Goal: Transaction & Acquisition: Purchase product/service

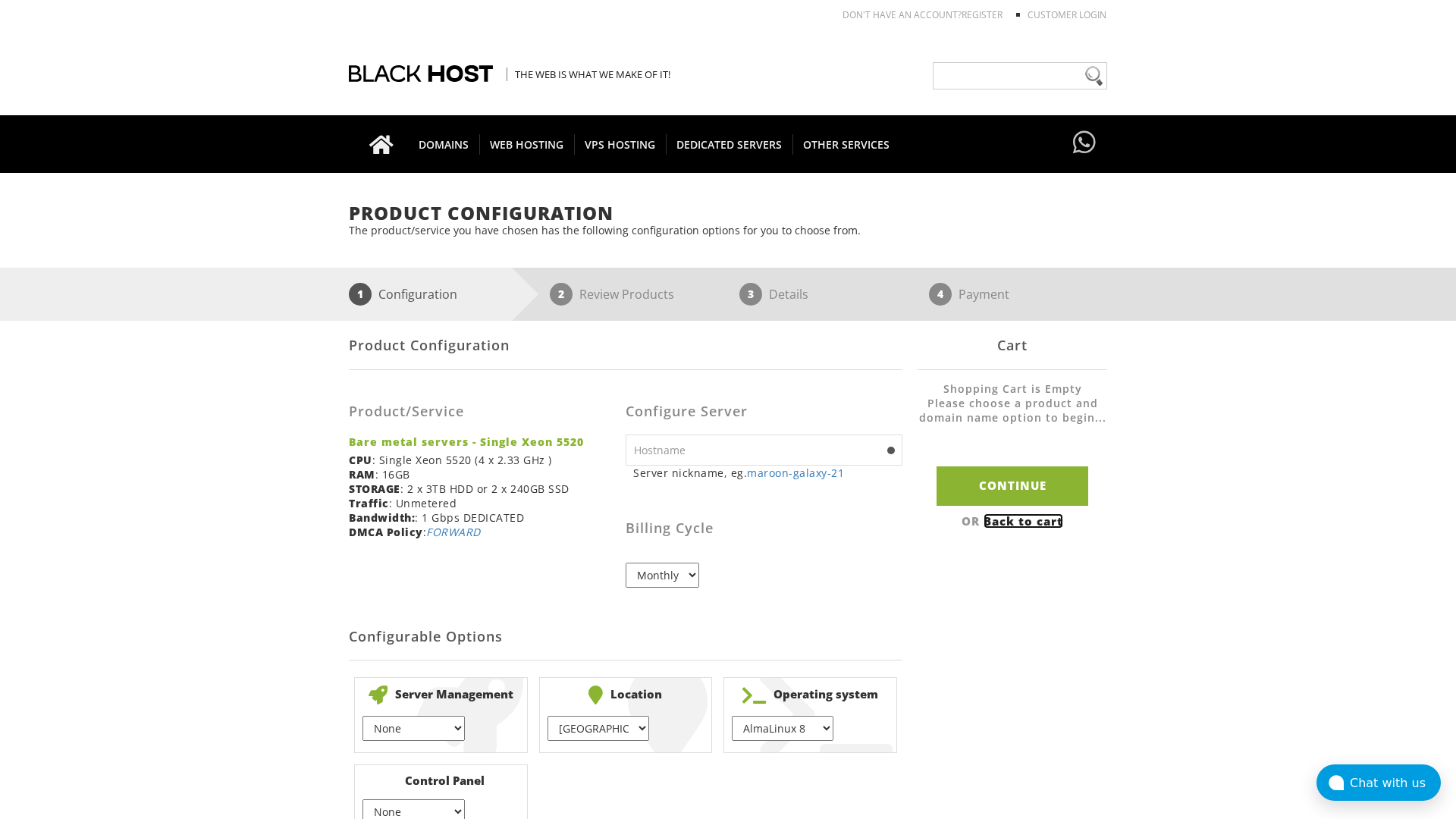
click at [1025, 520] on link "Back to cart" at bounding box center [1023, 521] width 80 height 16
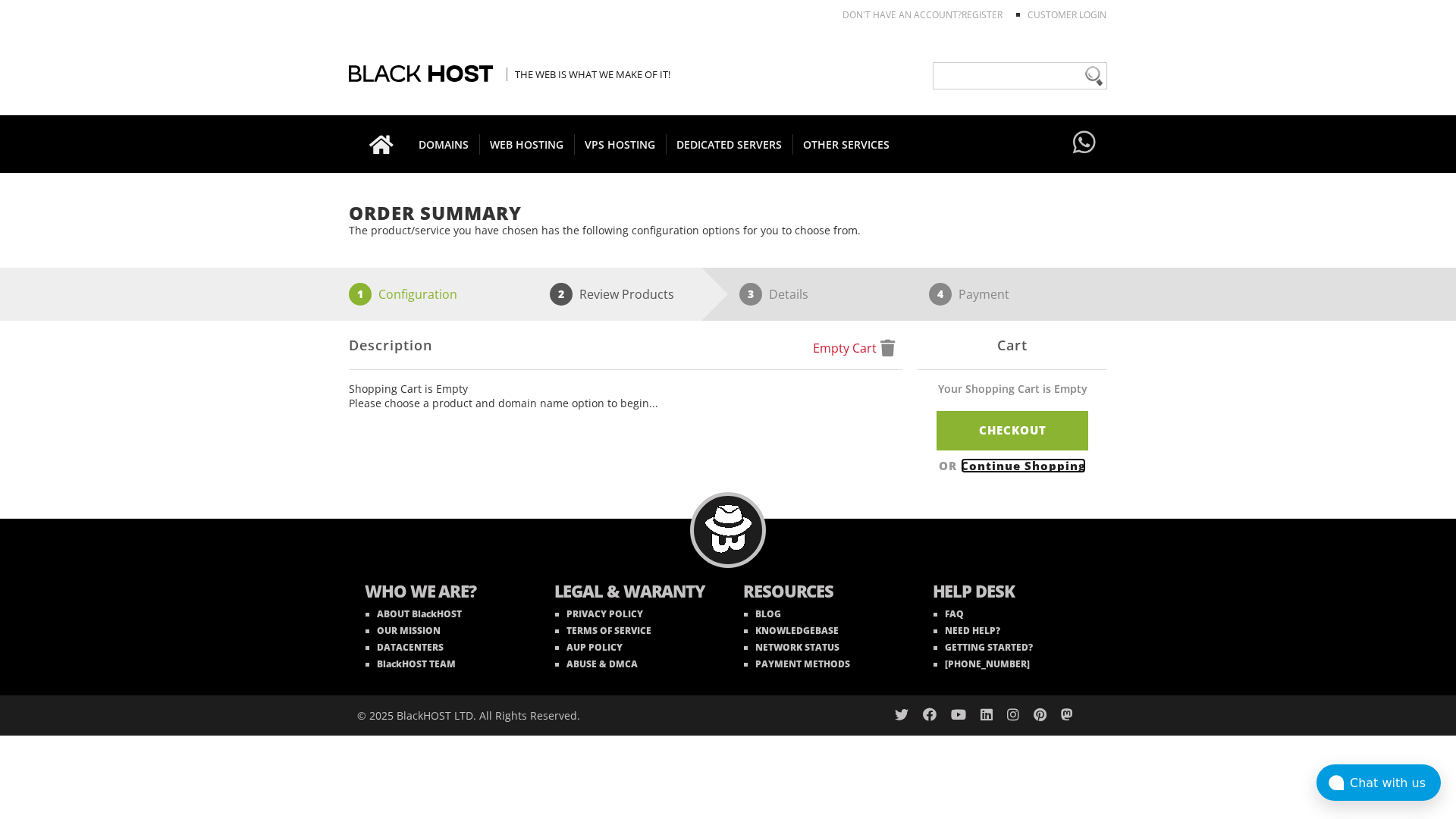
click at [1025, 464] on link "Continue Shopping" at bounding box center [1023, 465] width 125 height 16
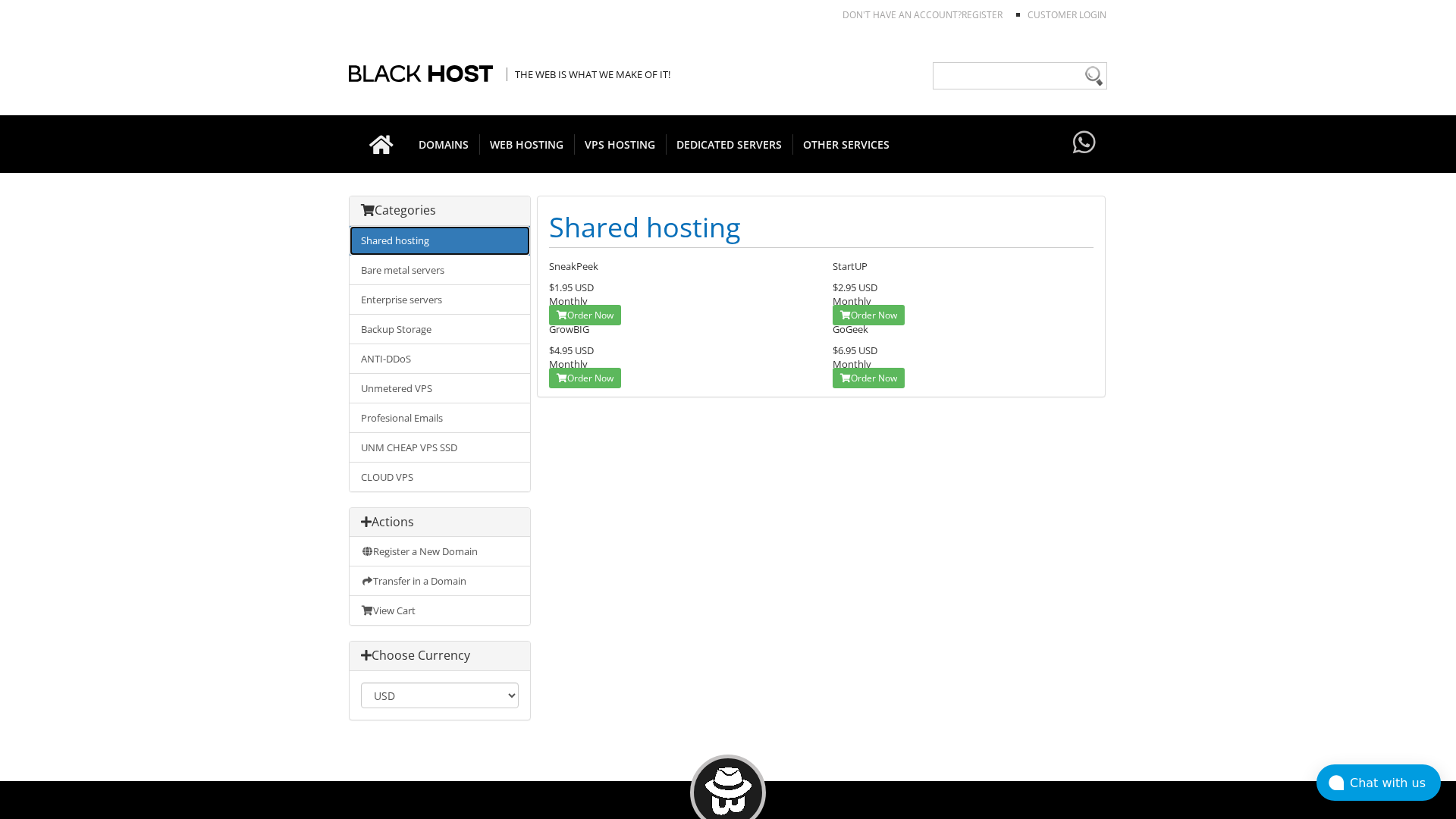
click at [440, 240] on link "Shared hosting" at bounding box center [440, 240] width 181 height 29
